Goal: Subscribe to service/newsletter

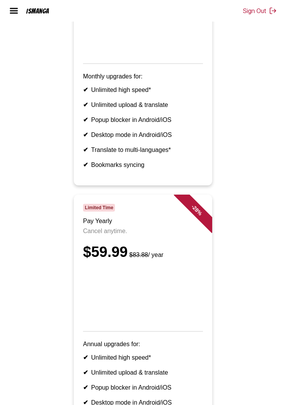
scroll to position [452, 0]
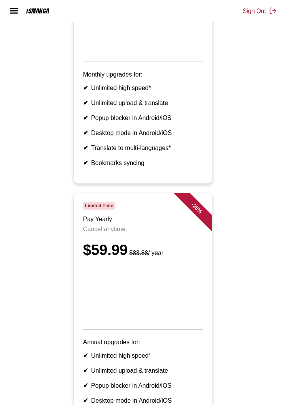
click at [272, 8] on img at bounding box center [273, 11] width 8 height 8
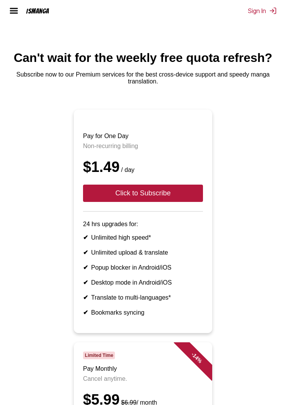
click at [270, 14] on img at bounding box center [273, 11] width 8 height 8
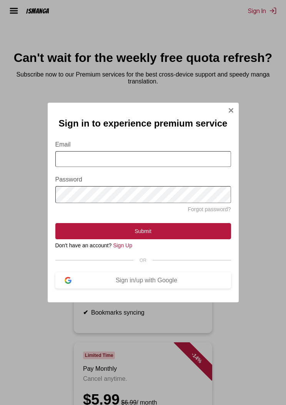
click at [196, 162] on input "Email" at bounding box center [143, 159] width 176 height 16
type input "**********"
click at [179, 235] on button "Submit" at bounding box center [143, 231] width 176 height 16
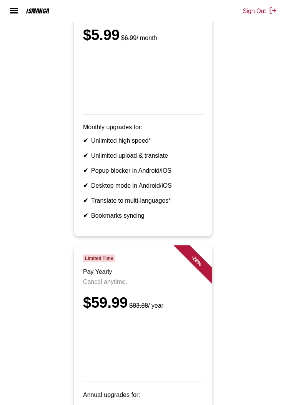
scroll to position [395, 0]
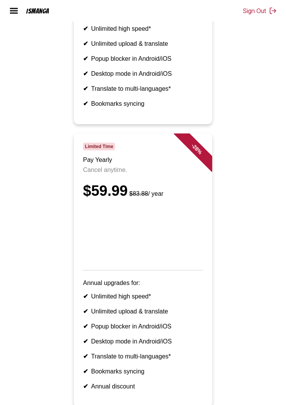
scroll to position [512, 0]
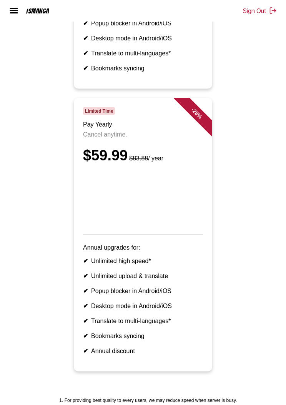
scroll to position [548, 0]
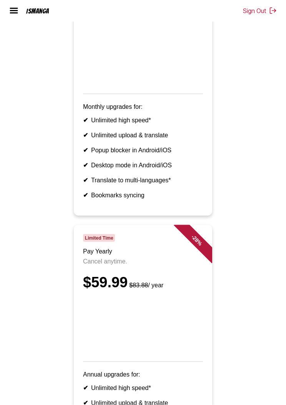
click at [18, 8] on img at bounding box center [13, 10] width 9 height 9
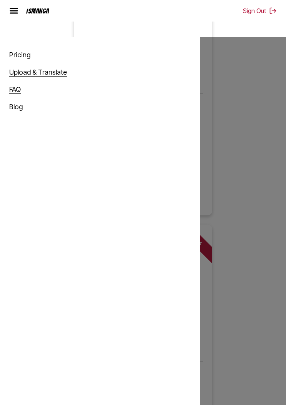
click at [31, 75] on link "Upload & Translate" at bounding box center [38, 72] width 58 height 8
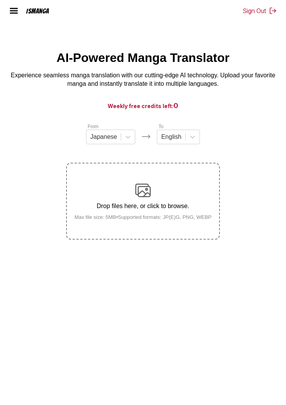
click at [18, 56] on div "AI-Powered Manga Translator Experience seamless manga translation with our cutt…" at bounding box center [143, 70] width 274 height 38
click at [15, 11] on img at bounding box center [13, 10] width 9 height 9
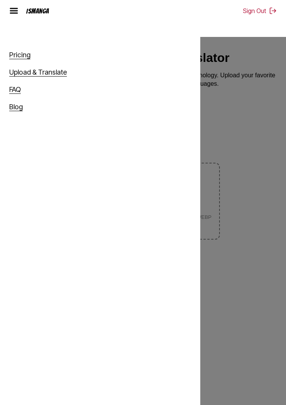
click at [23, 52] on link "Pricing" at bounding box center [19, 55] width 21 height 8
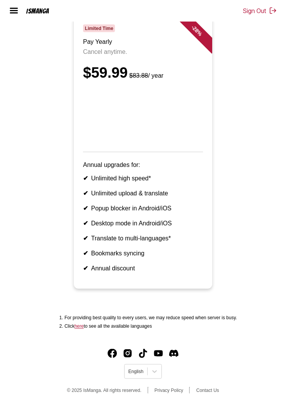
scroll to position [638, 0]
click at [16, 7] on img at bounding box center [13, 10] width 9 height 9
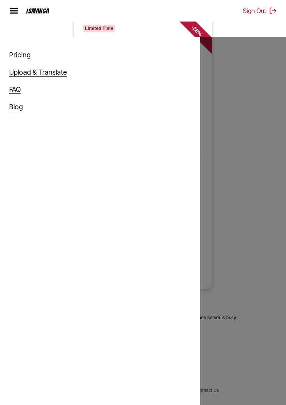
click at [230, 272] on div "Pricing Upload & Translate FAQ Blog" at bounding box center [143, 239] width 286 height 405
click at [17, 11] on img at bounding box center [13, 10] width 9 height 9
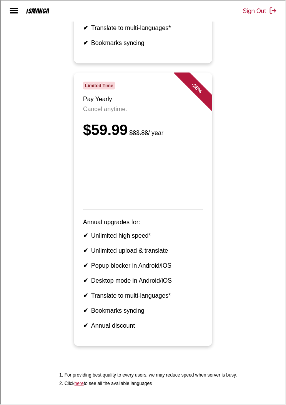
scroll to position [561, 0]
